Goal: Participate in discussion

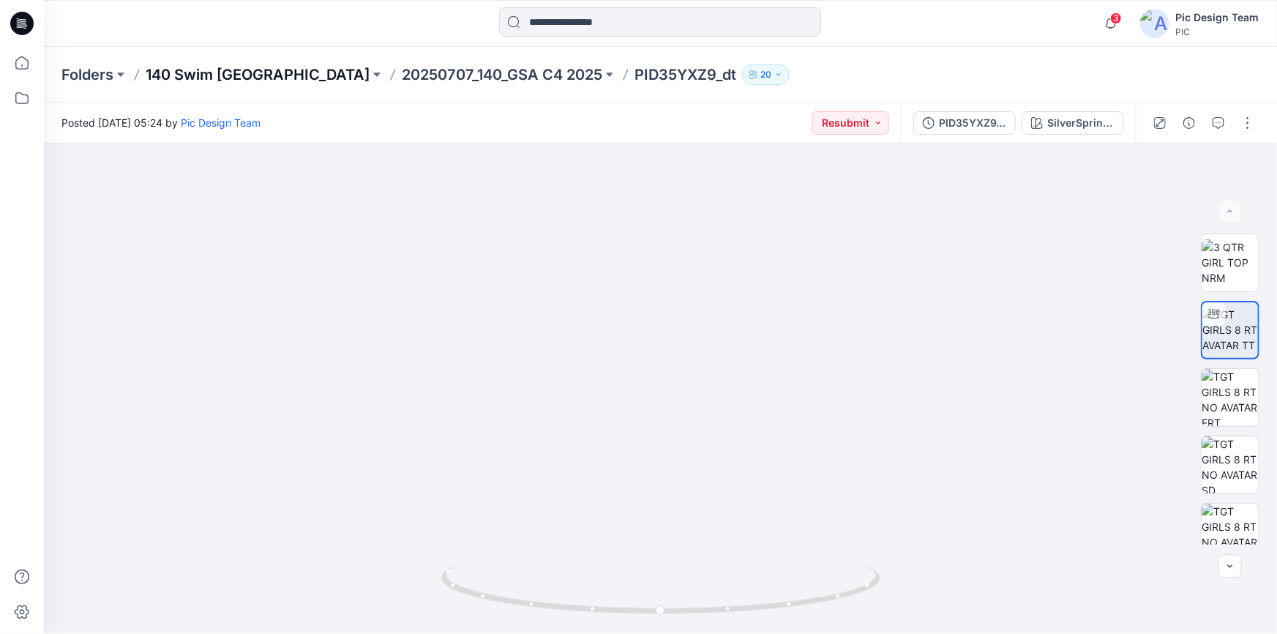
click at [217, 72] on p "140 Swim [GEOGRAPHIC_DATA]" at bounding box center [258, 74] width 224 height 20
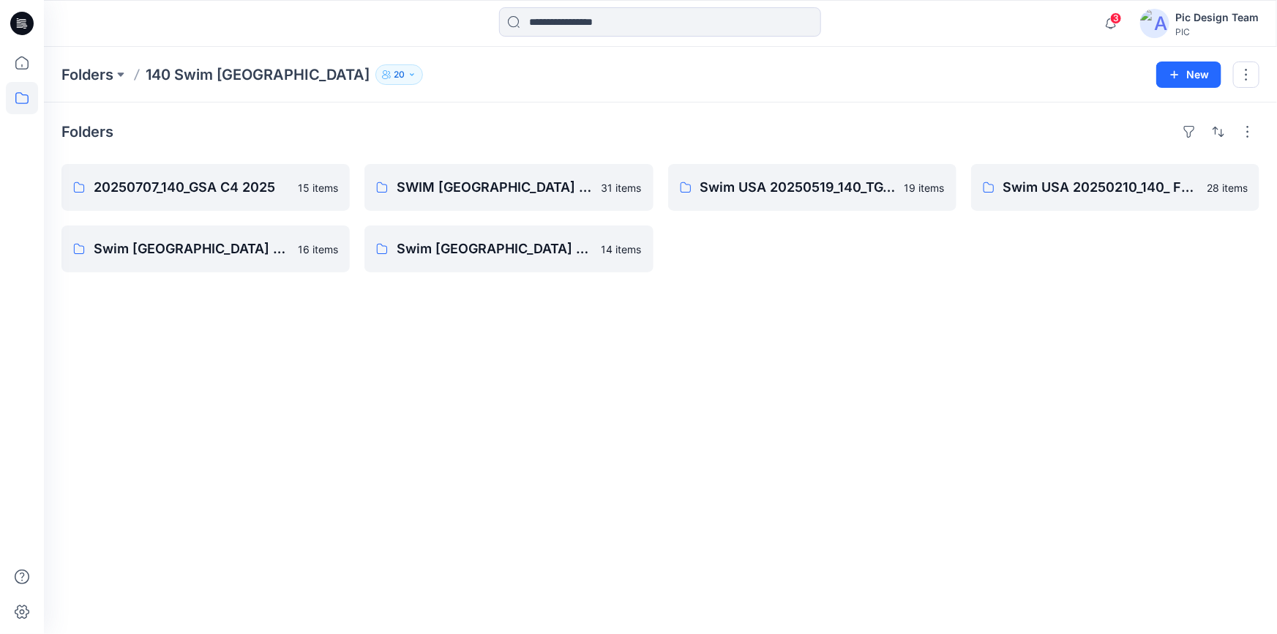
click at [22, 23] on icon at bounding box center [21, 23] width 23 height 23
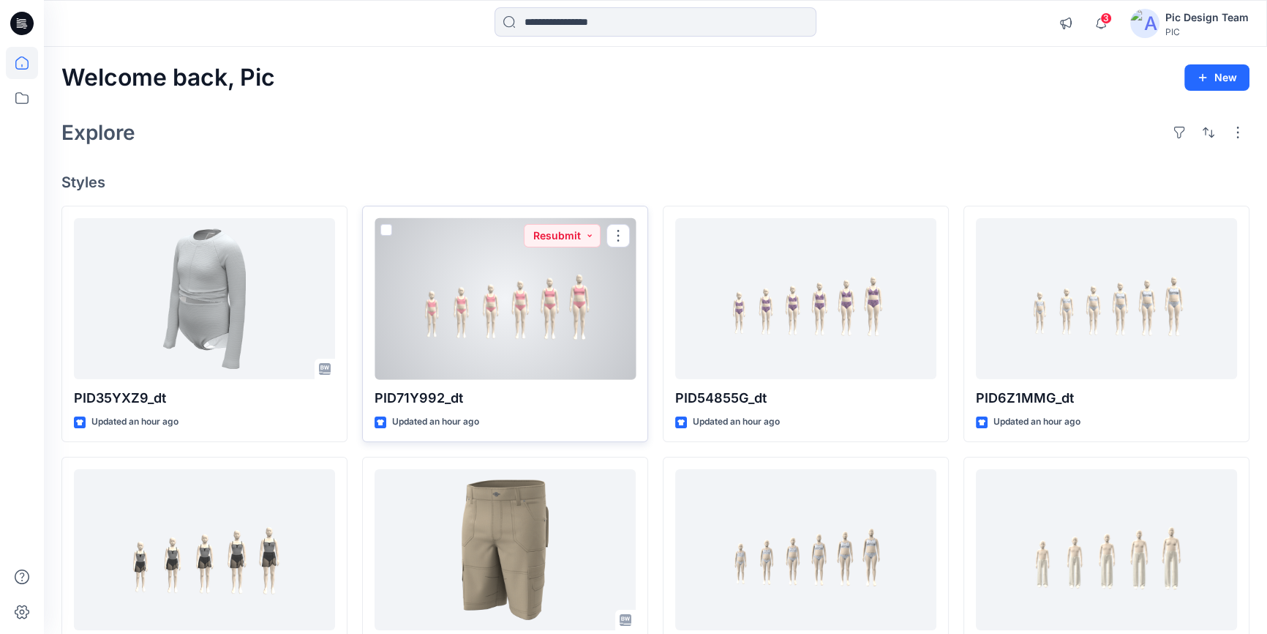
drag, startPoint x: 524, startPoint y: 323, endPoint x: 513, endPoint y: 321, distance: 11.1
click at [523, 323] on div at bounding box center [505, 299] width 261 height 162
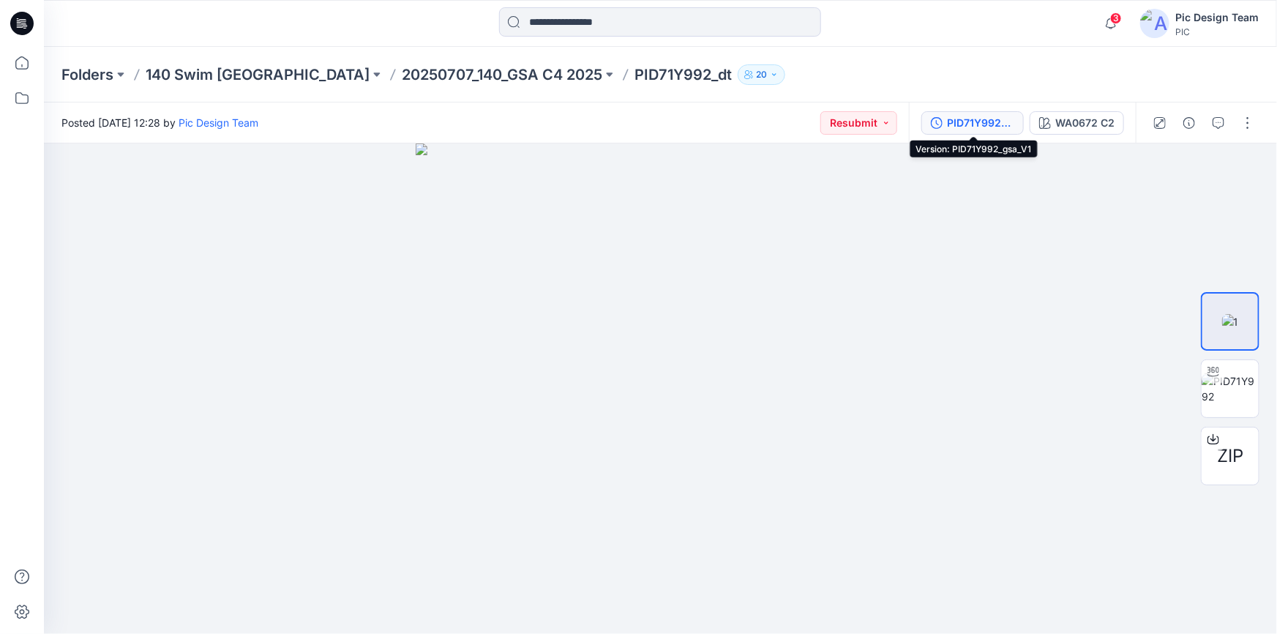
click at [980, 118] on div "PID71Y992_gsa_V1" at bounding box center [980, 123] width 67 height 16
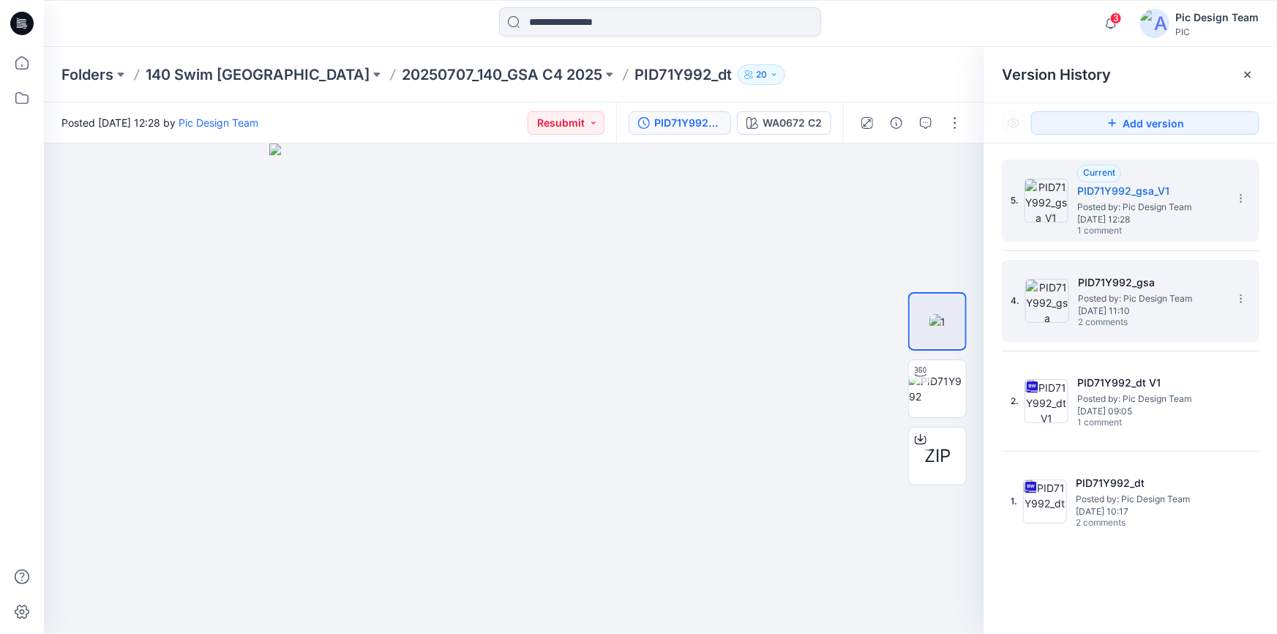
click at [1130, 301] on span "Posted by: Pic Design Team" at bounding box center [1151, 298] width 146 height 15
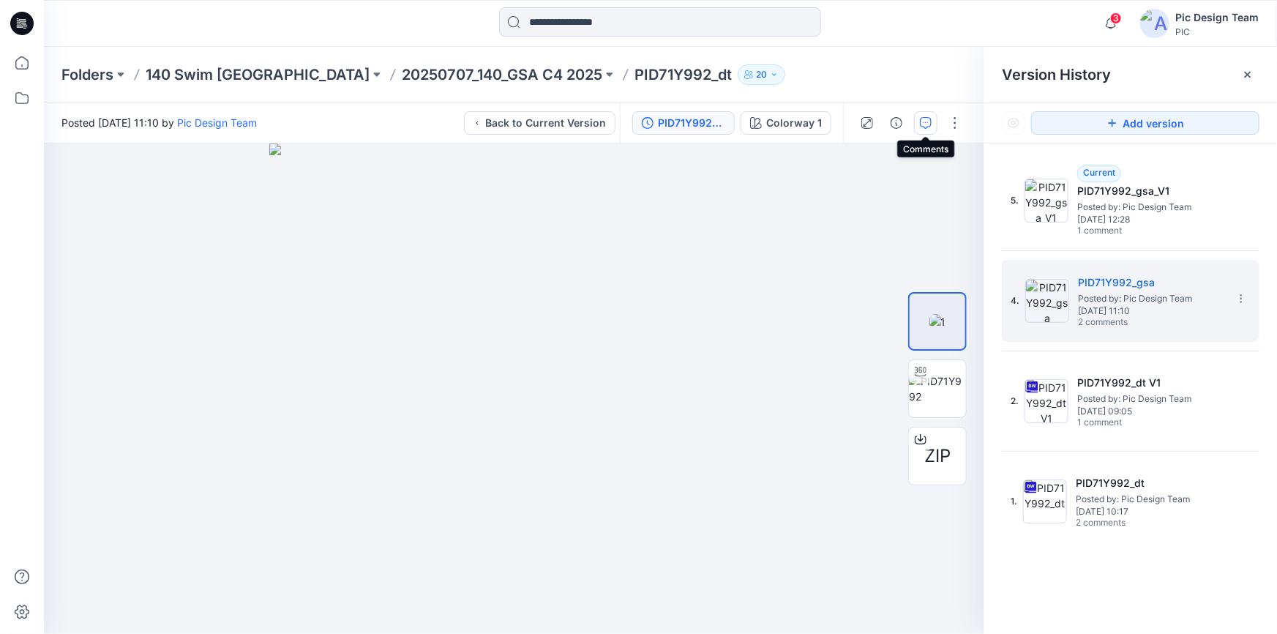
click at [925, 117] on icon "button" at bounding box center [926, 123] width 12 height 12
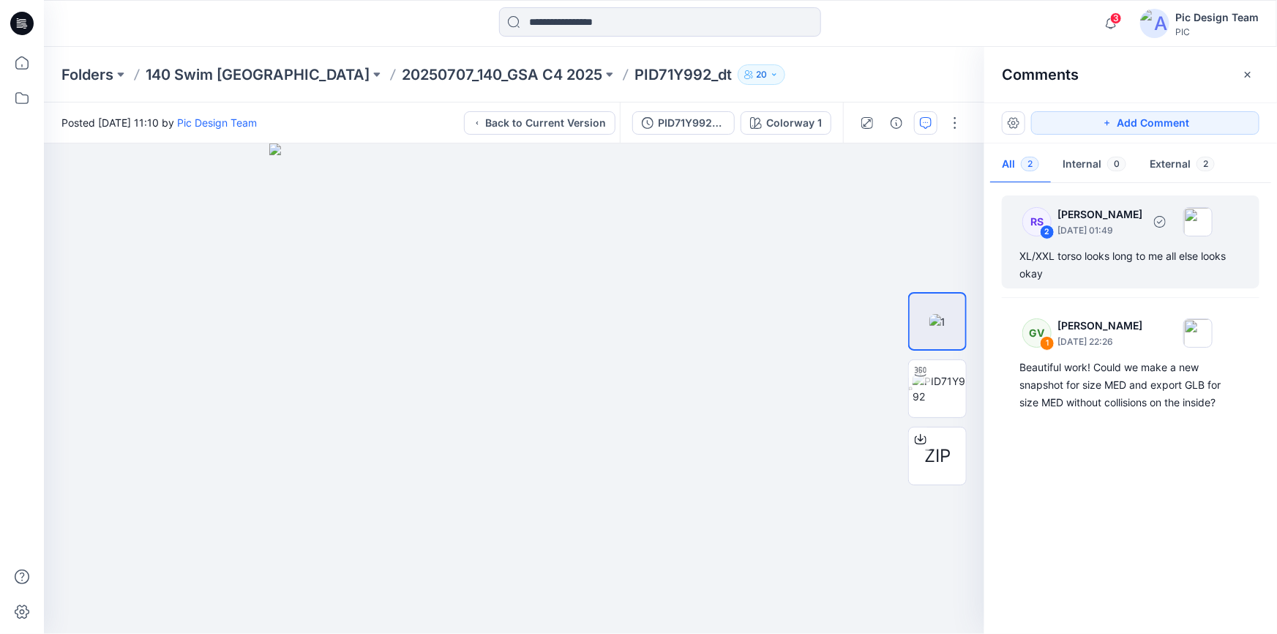
click at [1131, 260] on div "XL/XXL torso looks long to me all else looks okay" at bounding box center [1130, 264] width 222 height 35
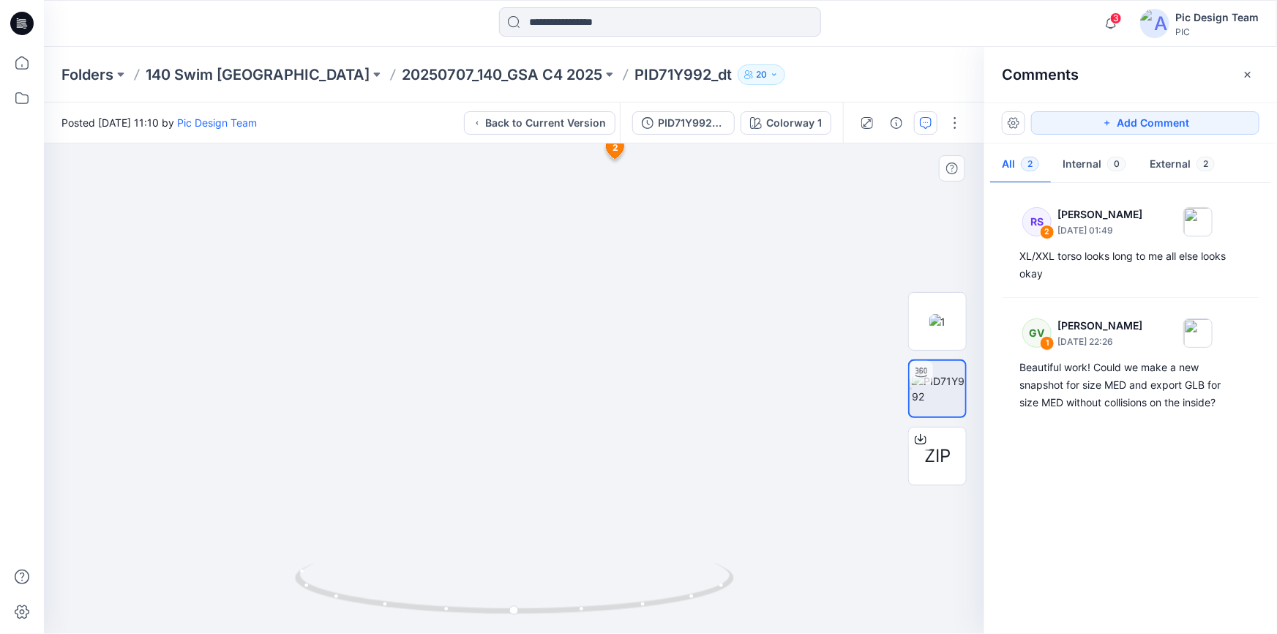
drag, startPoint x: 792, startPoint y: 361, endPoint x: 647, endPoint y: 339, distance: 146.5
drag, startPoint x: 898, startPoint y: 262, endPoint x: 781, endPoint y: 290, distance: 119.8
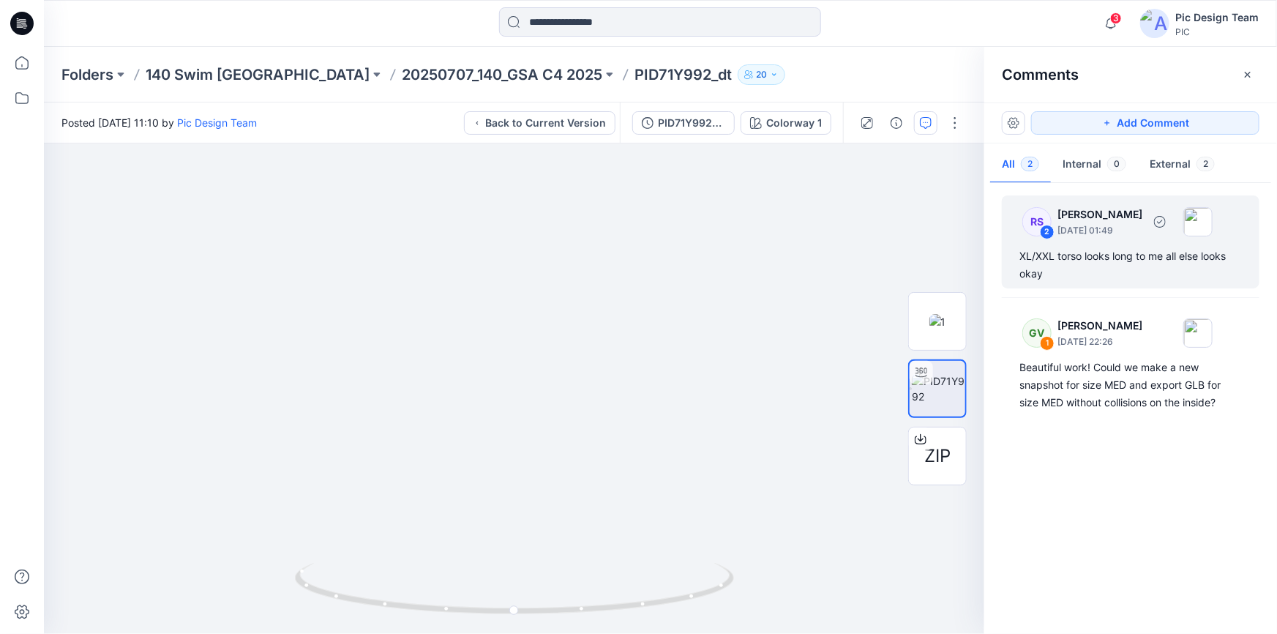
click at [1073, 261] on div "XL/XXL torso looks long to me all else looks okay" at bounding box center [1130, 264] width 222 height 35
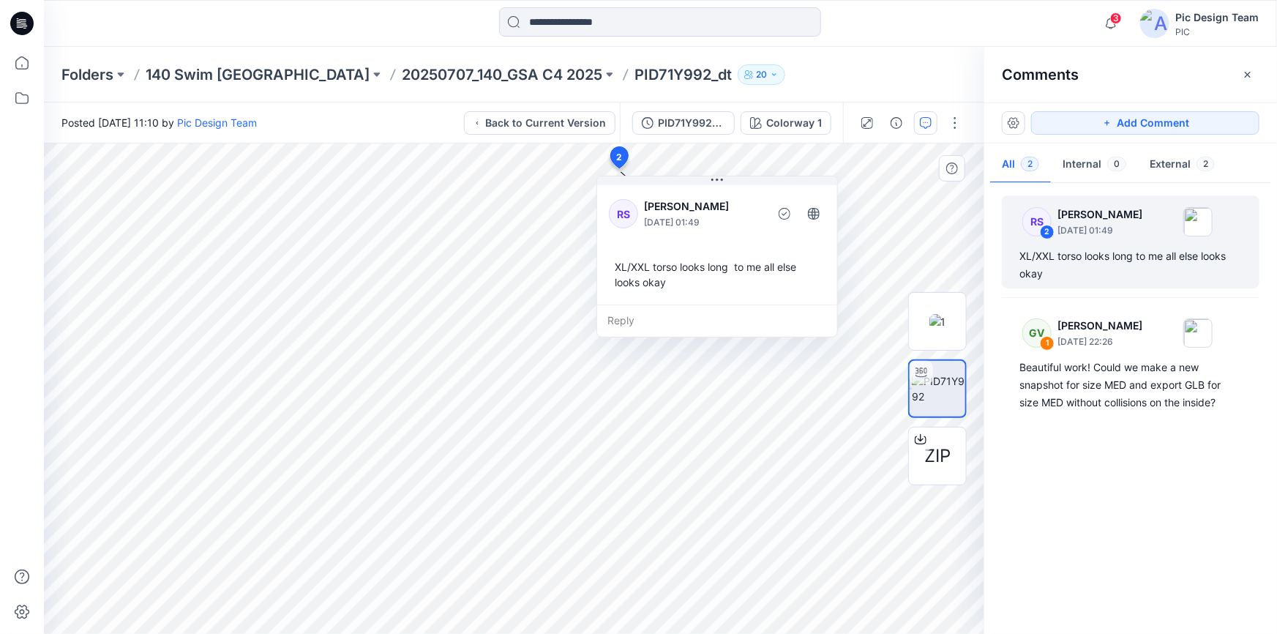
click at [625, 321] on div "Reply" at bounding box center [717, 320] width 240 height 32
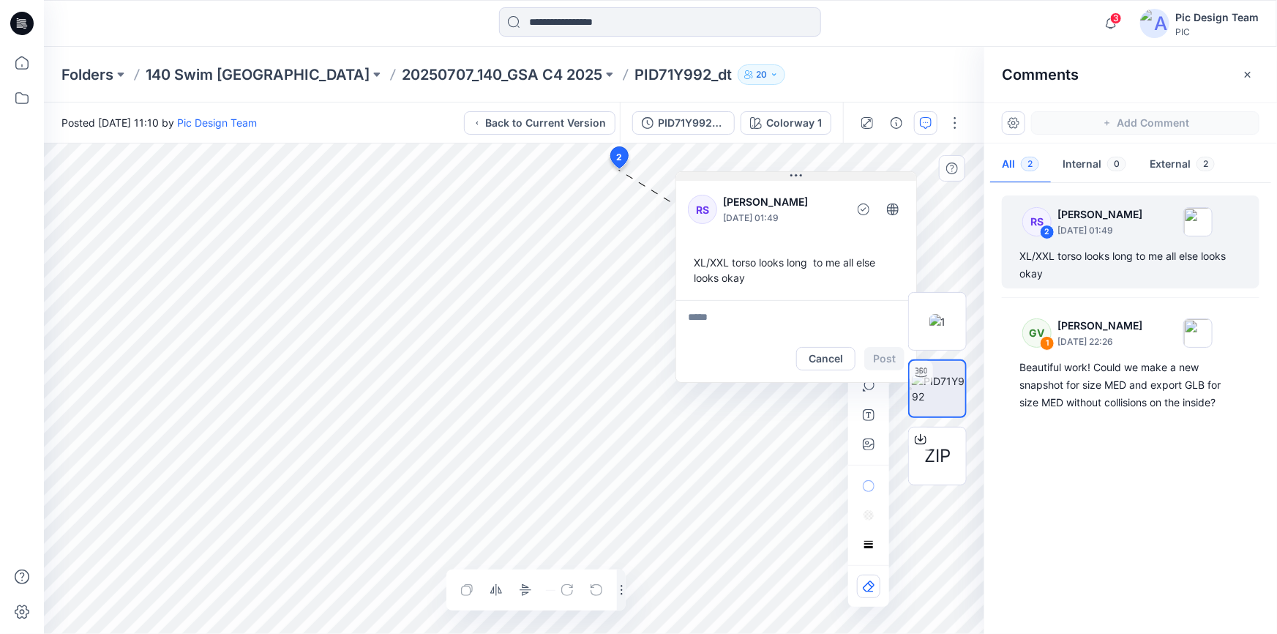
drag, startPoint x: 691, startPoint y: 182, endPoint x: 776, endPoint y: 178, distance: 85.0
click at [776, 178] on button at bounding box center [796, 176] width 240 height 9
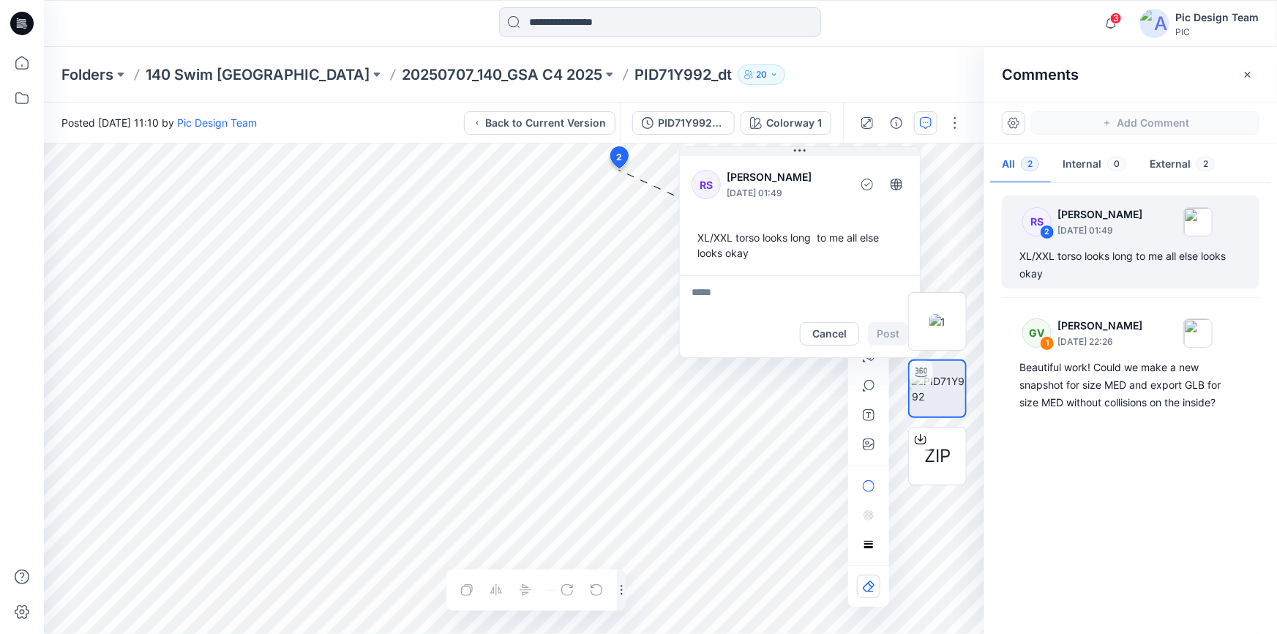
drag, startPoint x: 778, startPoint y: 177, endPoint x: 781, endPoint y: 78, distance: 99.5
click at [781, 78] on div "Folders 140 Swim USA 20250707_140_GSA C4 2025 PID71Y992_dt 20 Posted [DATE] 11:…" at bounding box center [660, 340] width 1233 height 587
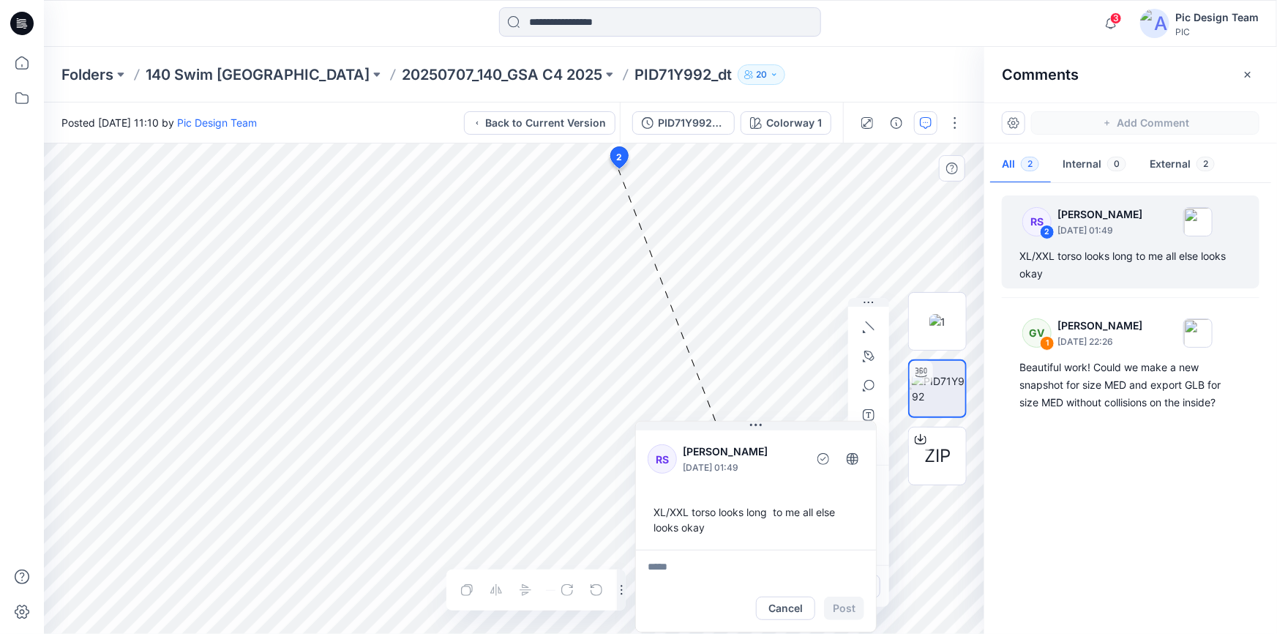
drag, startPoint x: 813, startPoint y: 152, endPoint x: 770, endPoint y: 478, distance: 329.2
click at [770, 478] on div "RS [PERSON_NAME] [DATE] 01:49 XL/XXL torso looks long to me all else looks okay…" at bounding box center [755, 526] width 241 height 211
click at [1056, 477] on div "RS 2 [PERSON_NAME] [DATE] 01:49 XL/XXL torso looks long to me all else looks ok…" at bounding box center [1130, 405] width 293 height 436
click at [894, 312] on div "ZIP" at bounding box center [937, 388] width 94 height 311
